Goal: Task Accomplishment & Management: Use online tool/utility

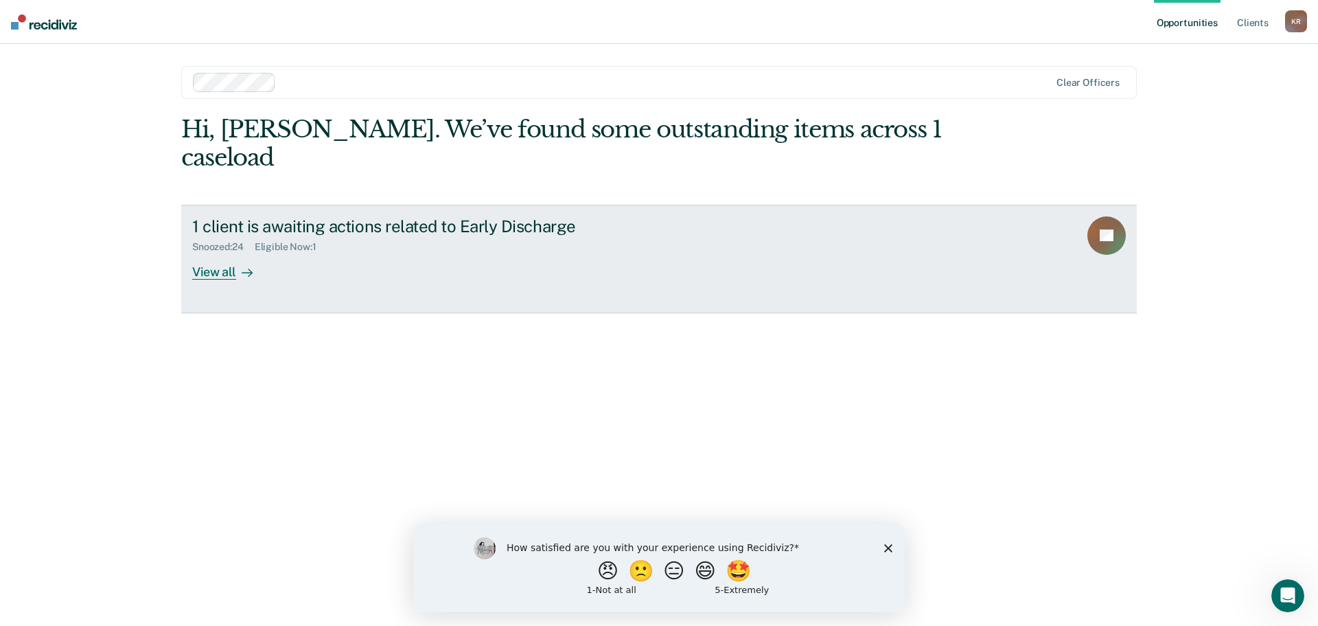
click at [685, 216] on link "1 client is awaiting actions related to Early Discharge Snoozed : 24 Eligible N…" at bounding box center [659, 259] width 956 height 108
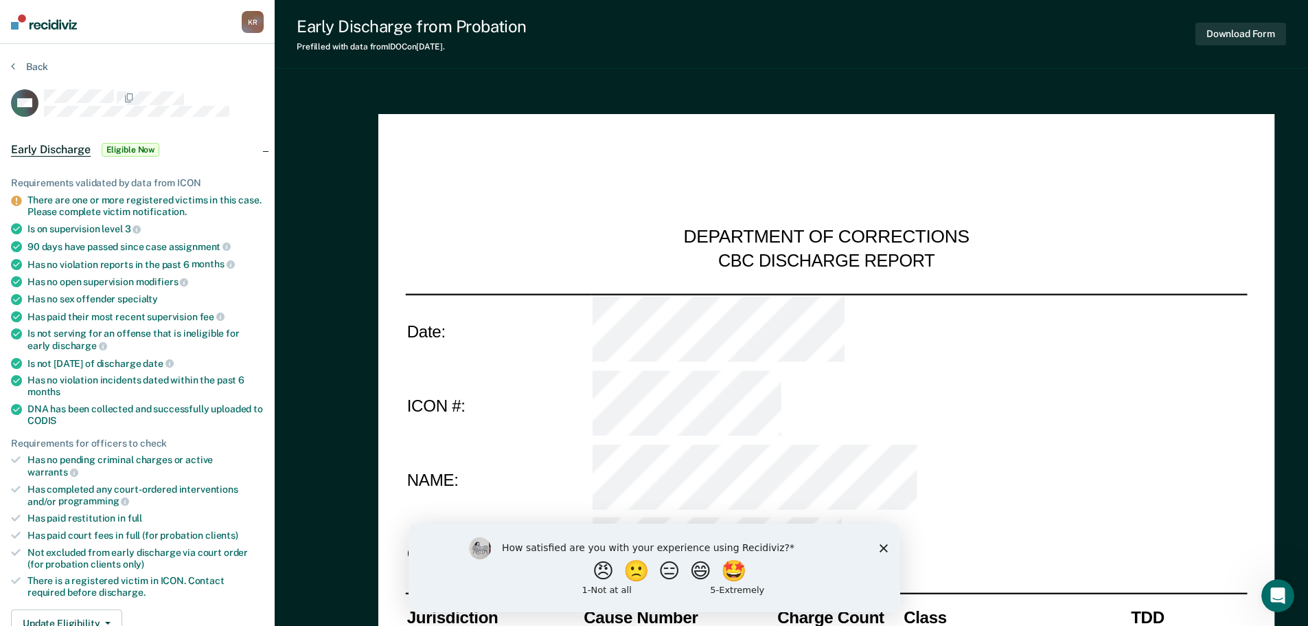
type textarea "x"
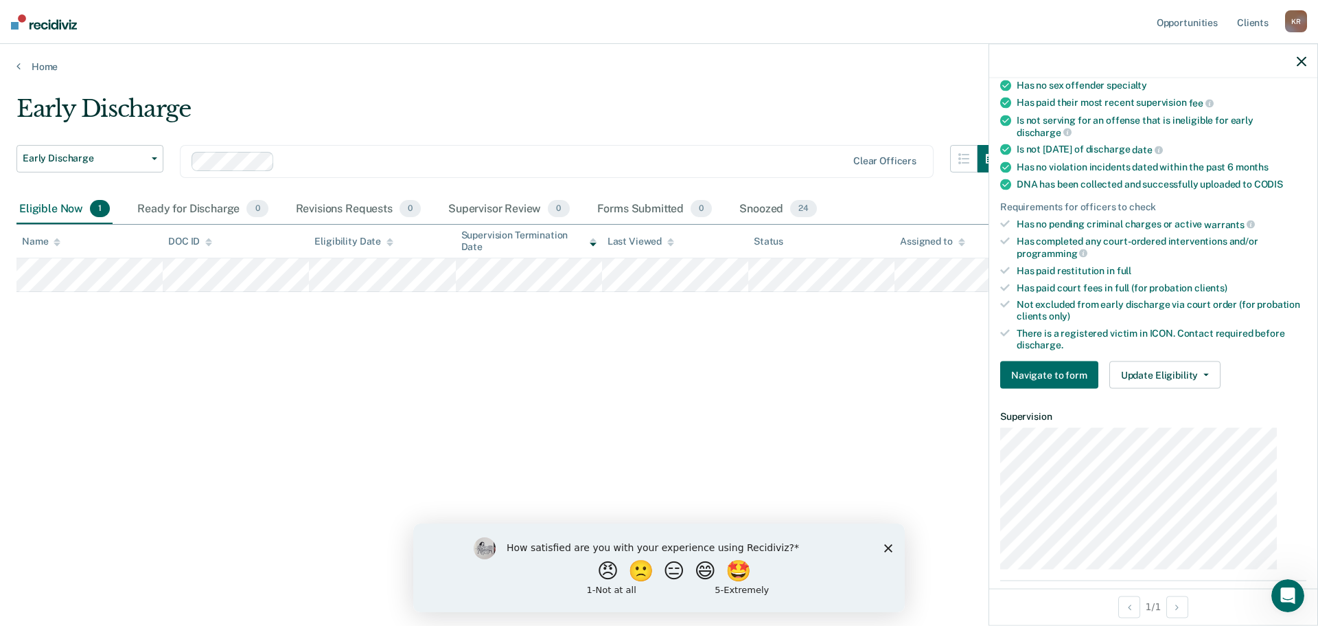
scroll to position [275, 0]
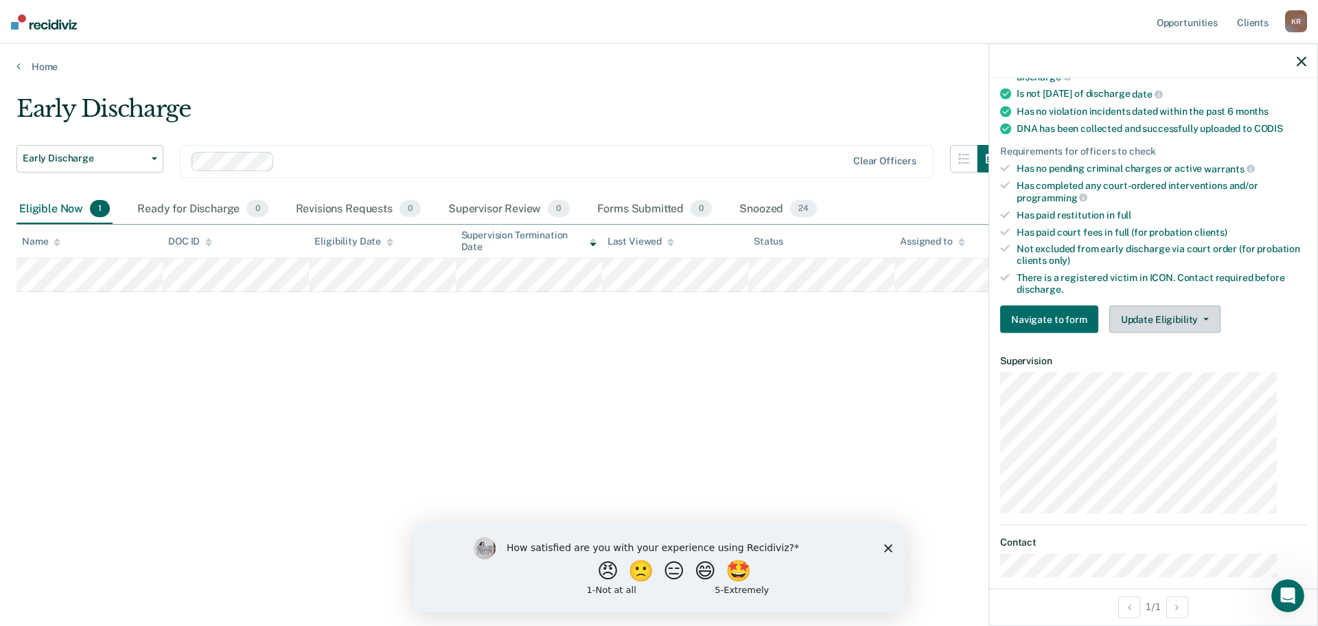
click at [1180, 306] on button "Update Eligibility" at bounding box center [1165, 319] width 111 height 27
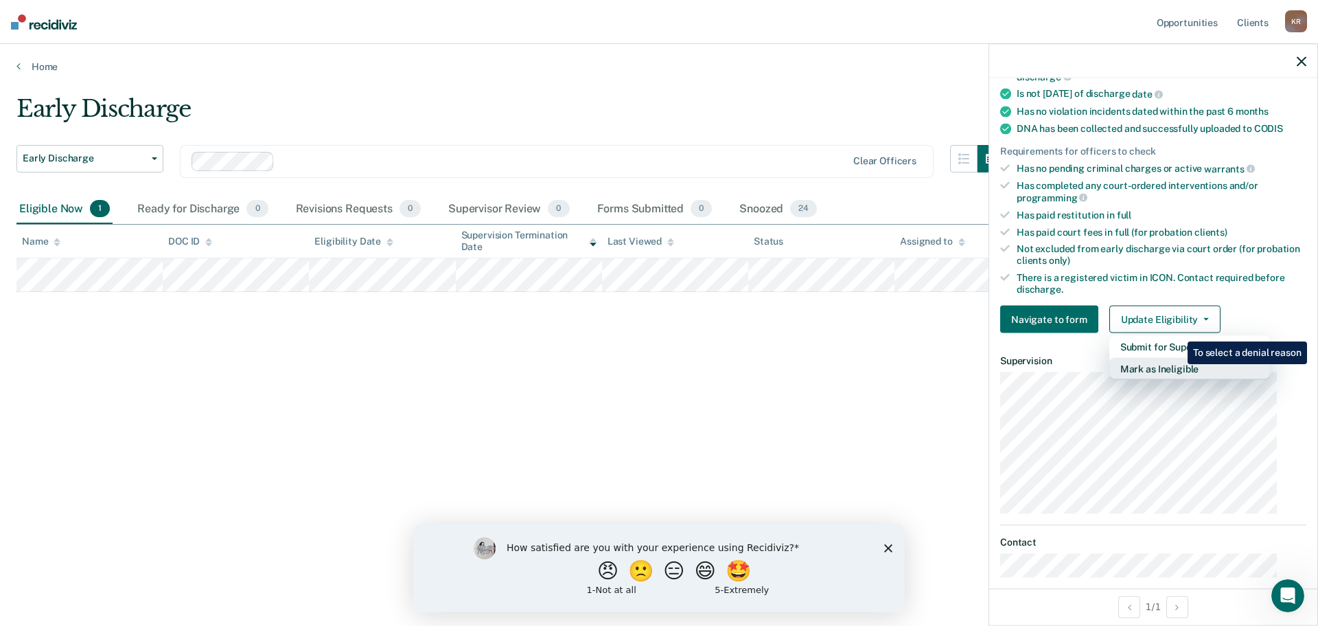
click at [1178, 358] on button "Mark as Ineligible" at bounding box center [1190, 369] width 161 height 22
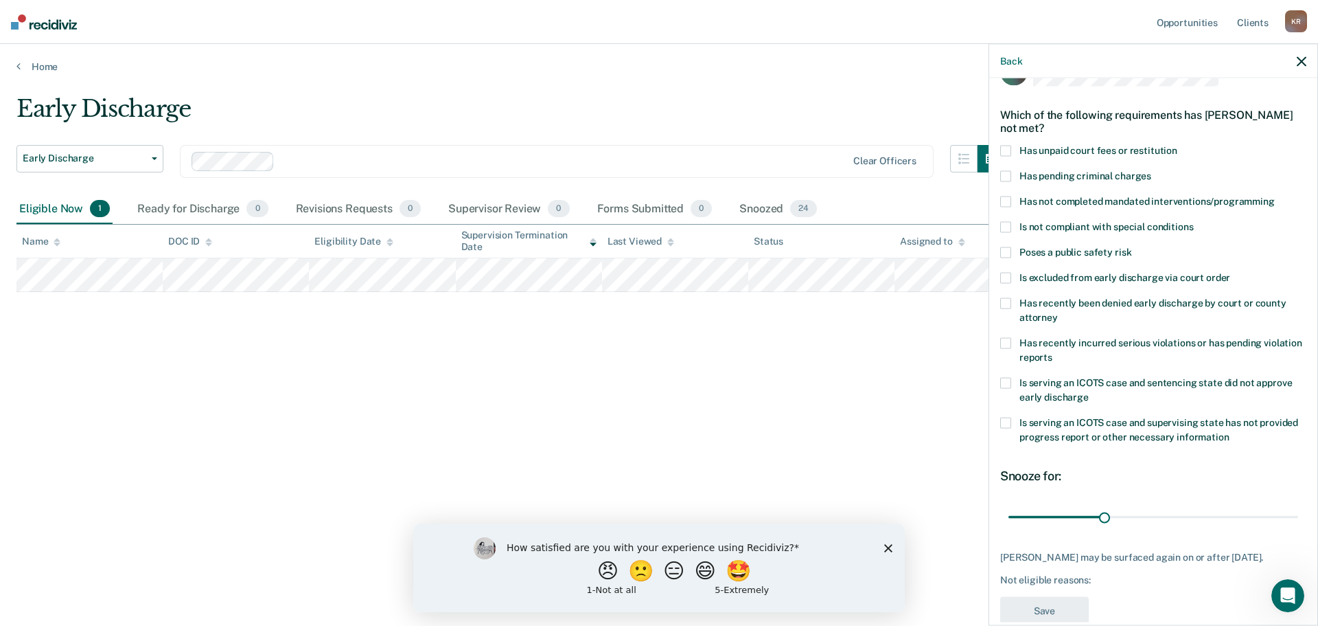
click at [1011, 145] on span at bounding box center [1005, 150] width 11 height 11
click at [1178, 145] on input "Has unpaid court fees or restitution" at bounding box center [1178, 145] width 0 height 0
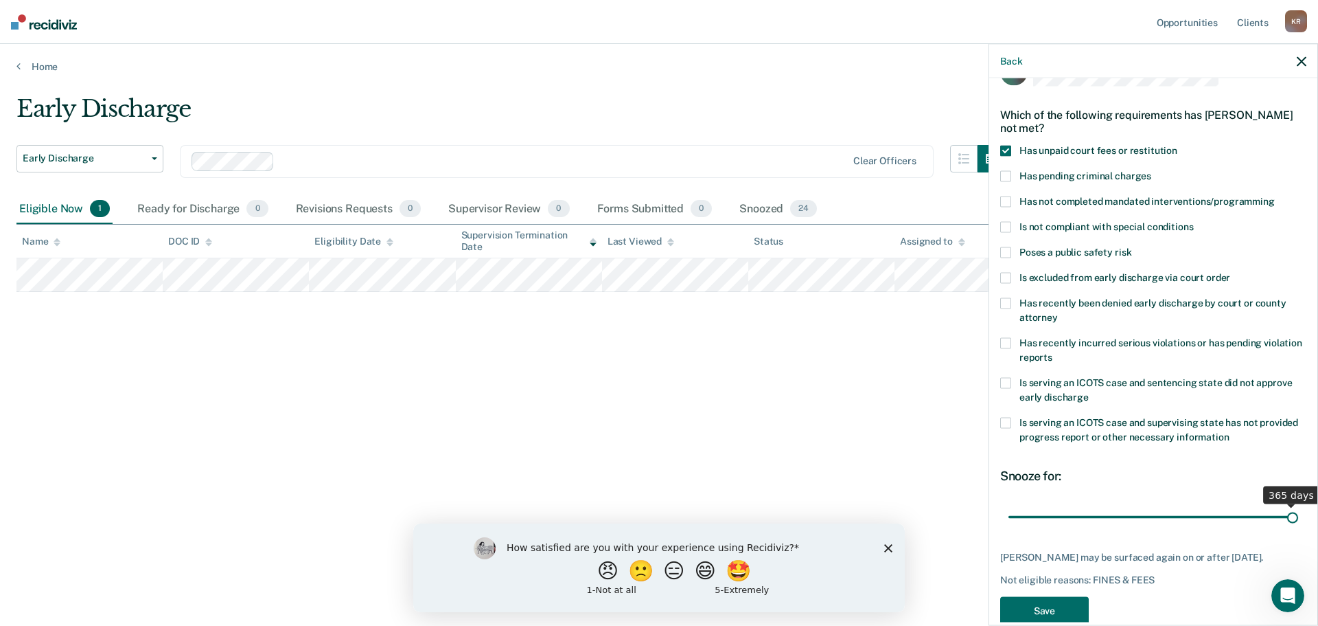
drag, startPoint x: 1051, startPoint y: 496, endPoint x: 1495, endPoint y: 496, distance: 444.9
click at [1298, 505] on input "range" at bounding box center [1154, 517] width 290 height 24
drag, startPoint x: 1283, startPoint y: 497, endPoint x: 1094, endPoint y: 499, distance: 188.1
type input "90"
click at [1094, 505] on input "range" at bounding box center [1154, 517] width 290 height 24
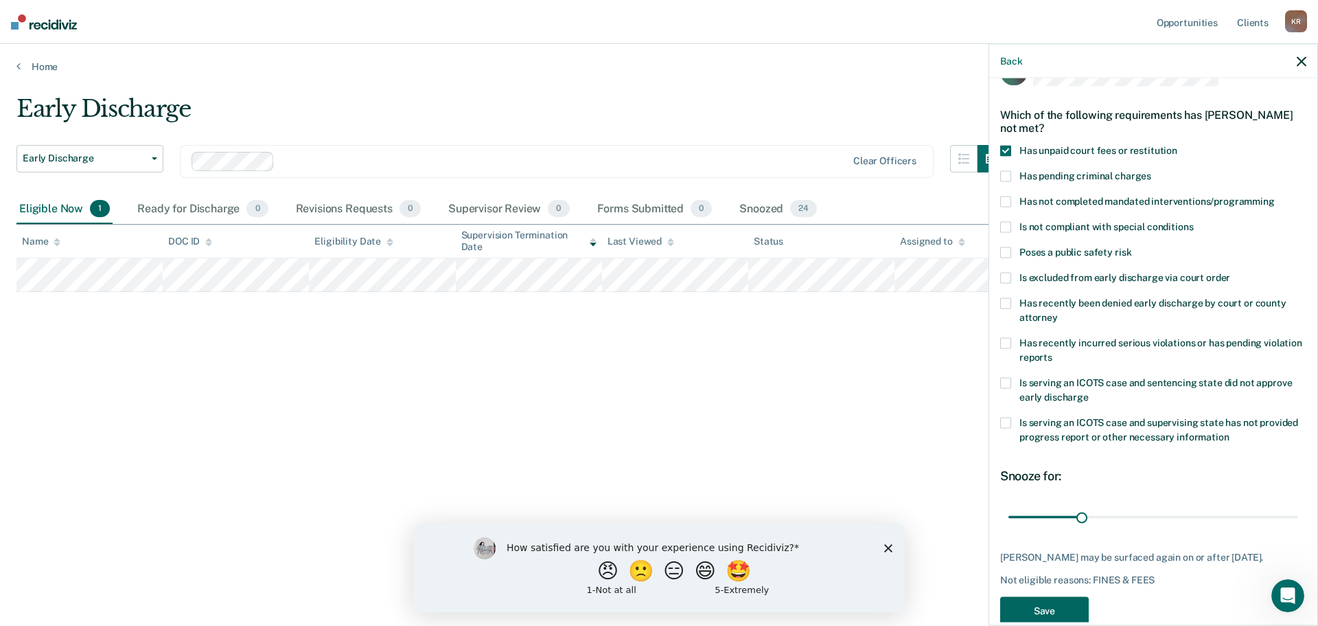
click at [1050, 596] on button "Save" at bounding box center [1044, 610] width 89 height 28
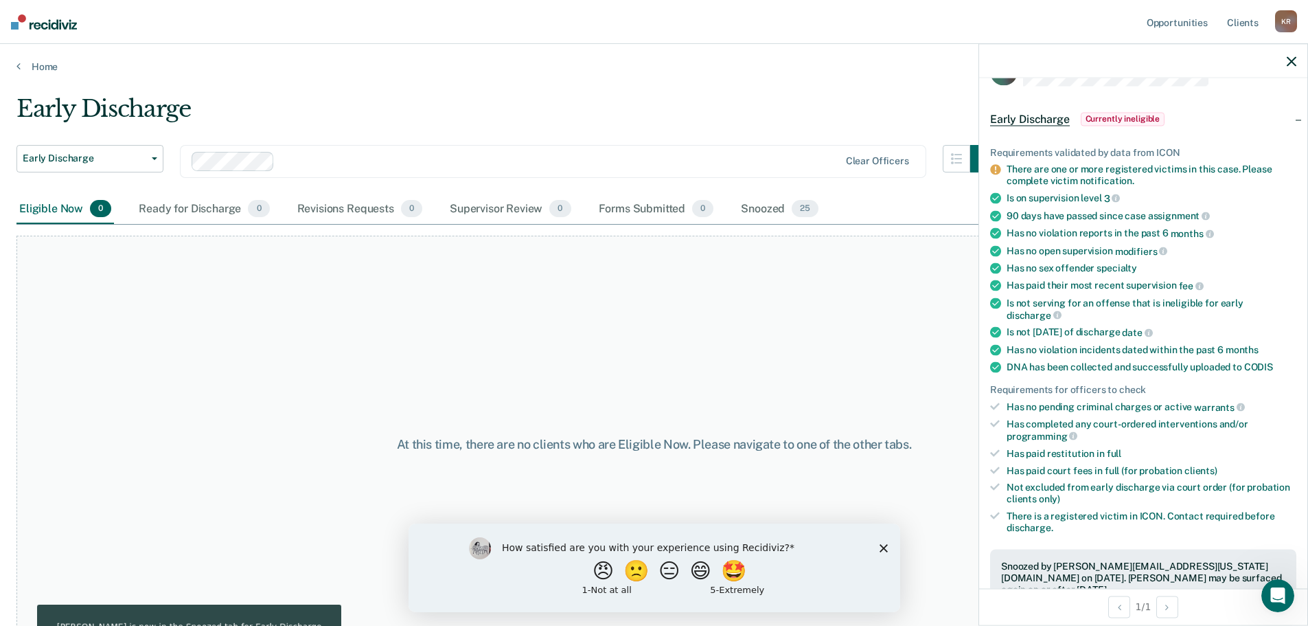
click at [1292, 56] on icon "button" at bounding box center [1292, 61] width 10 height 10
